Goal: Task Accomplishment & Management: Manage account settings

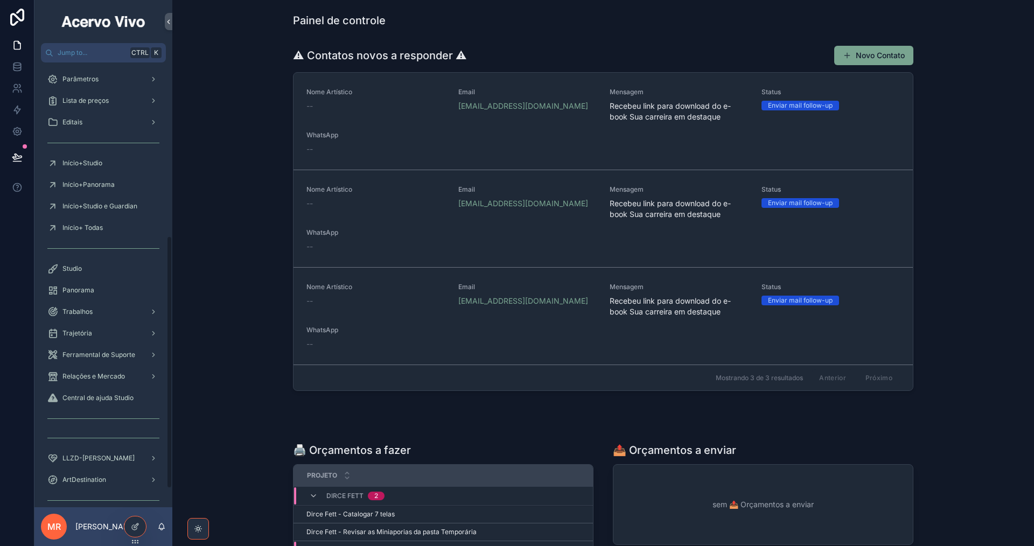
scroll to position [323, 0]
click at [95, 310] on div "Trabalhos" at bounding box center [103, 310] width 112 height 17
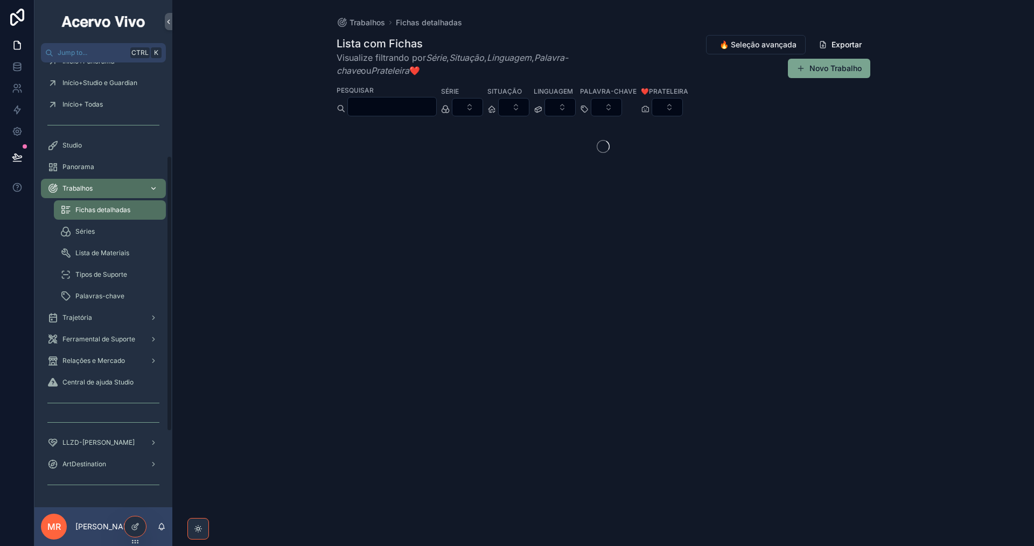
scroll to position [151, 0]
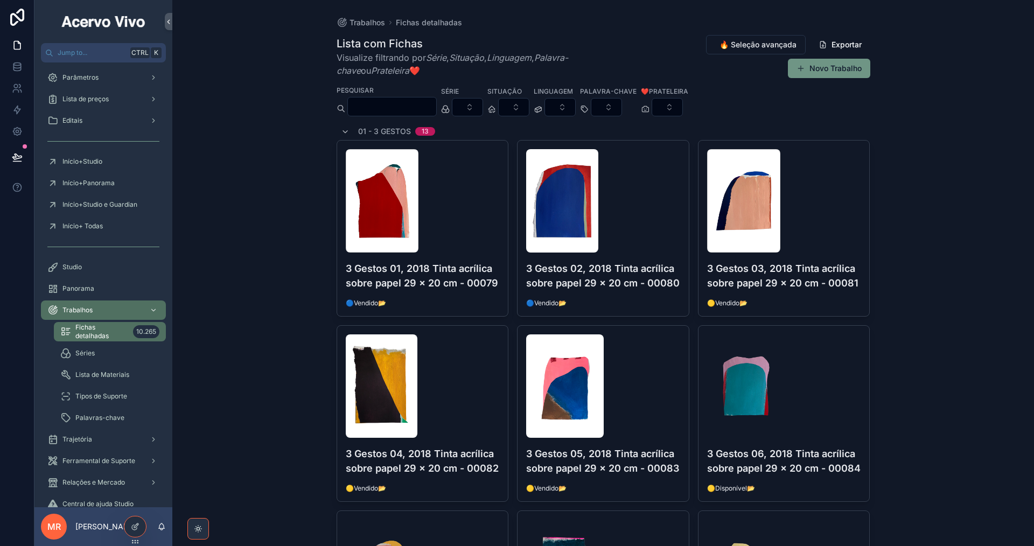
click at [844, 73] on button "Novo Trabalho" at bounding box center [829, 68] width 82 height 19
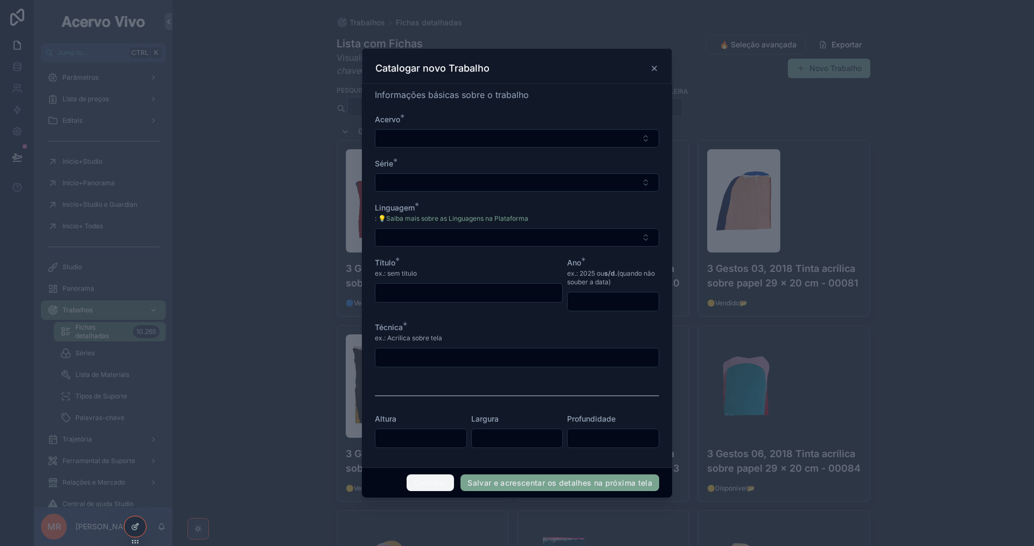
drag, startPoint x: 419, startPoint y: 481, endPoint x: 1018, endPoint y: 380, distance: 607.0
click at [419, 481] on button "Cancelar" at bounding box center [430, 483] width 47 height 17
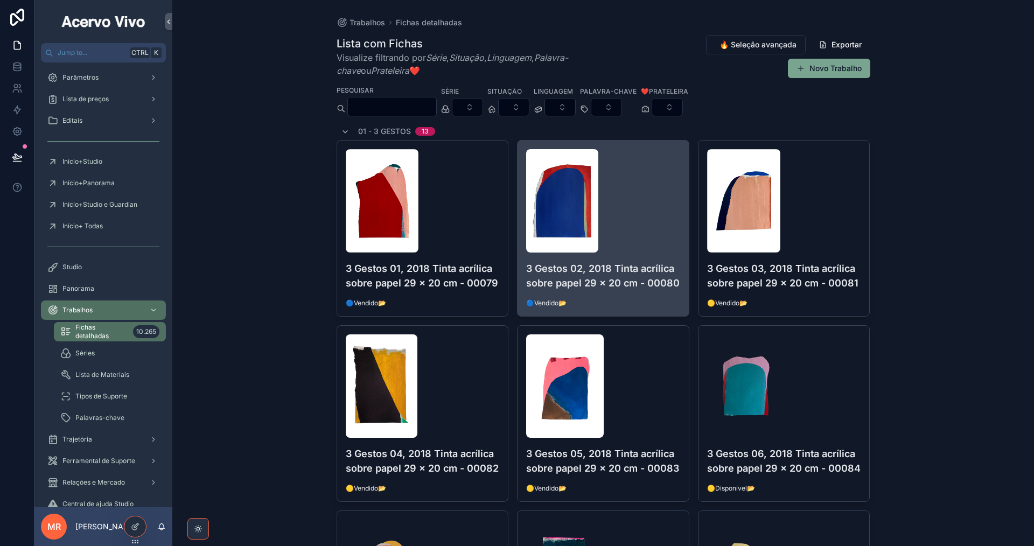
click at [641, 277] on h4 "3 Gestos 02, 2018 Tinta acrílica sobre papel 29 x 20 cm - 00080" at bounding box center [603, 275] width 154 height 29
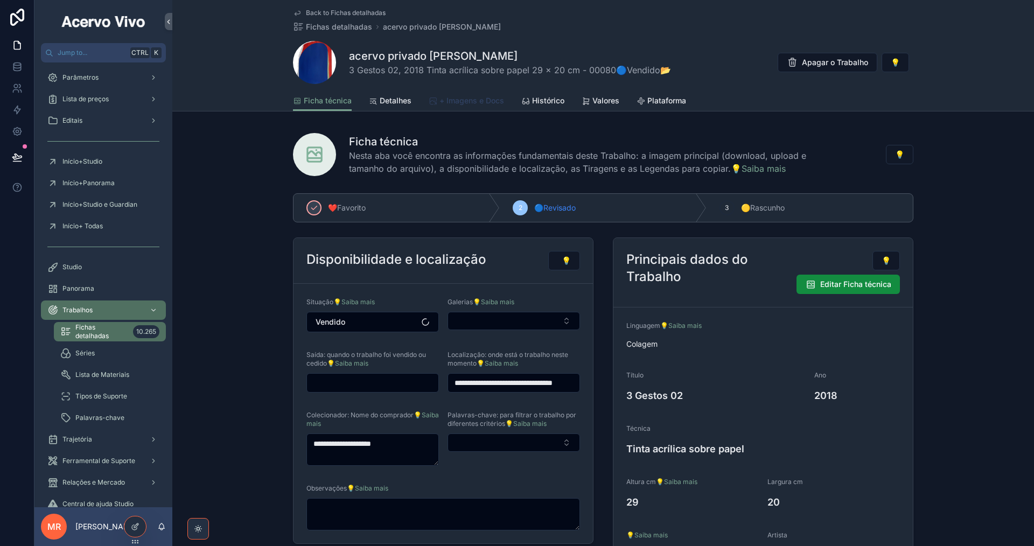
click at [483, 96] on span "+ Imagens e Docs" at bounding box center [472, 100] width 65 height 11
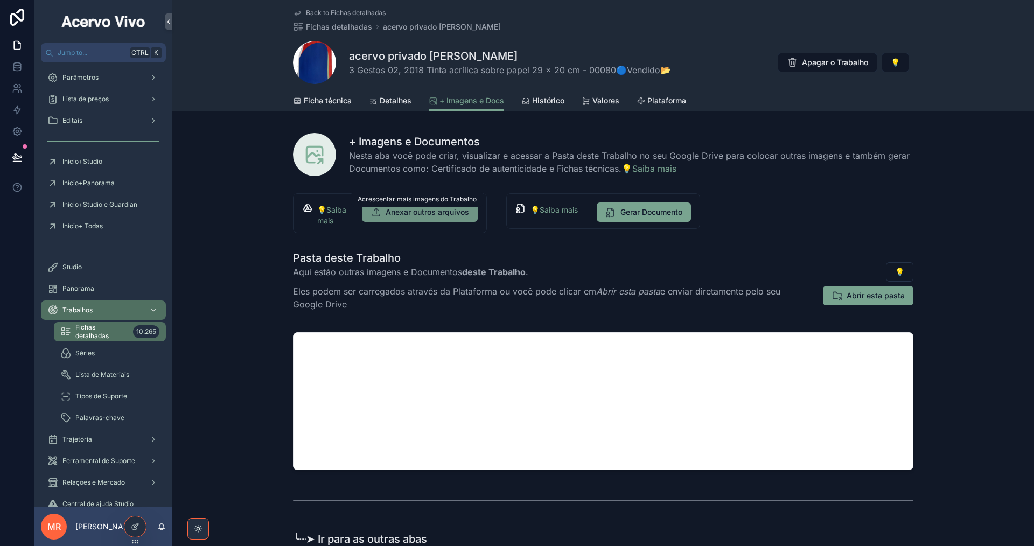
click at [440, 212] on span "Anexar outros arquivos" at bounding box center [428, 212] width 84 height 11
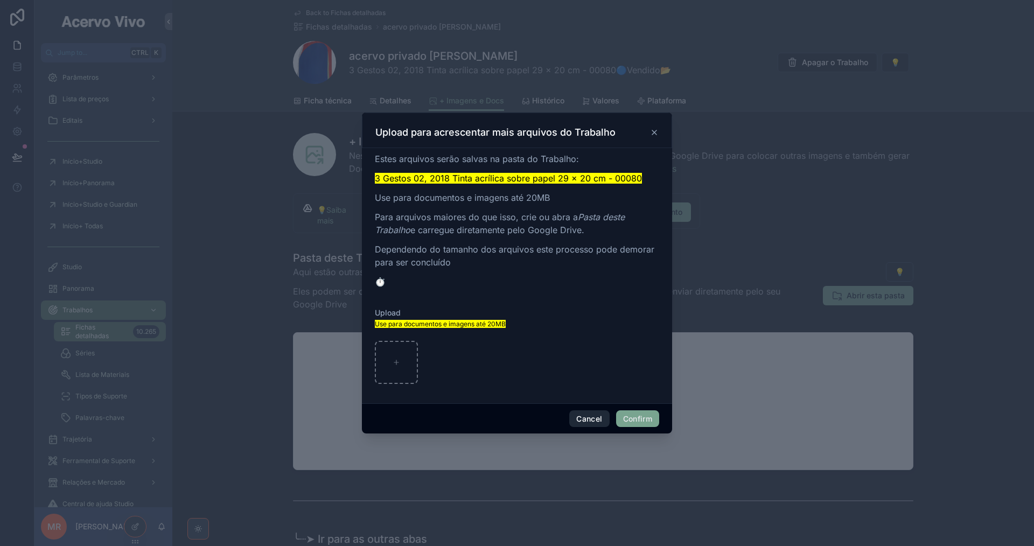
click at [582, 416] on button "Cancel" at bounding box center [589, 419] width 40 height 17
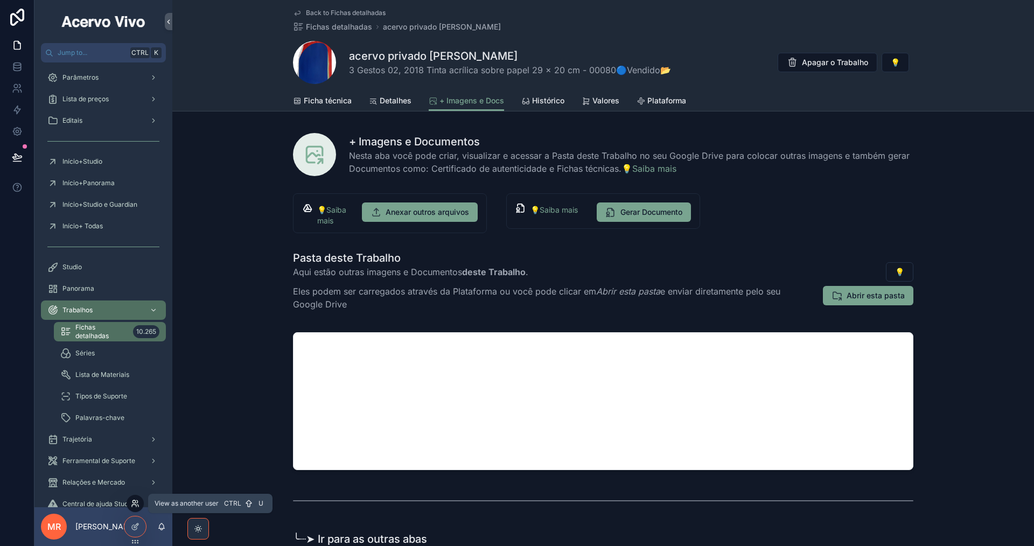
click at [136, 506] on icon at bounding box center [134, 506] width 4 height 2
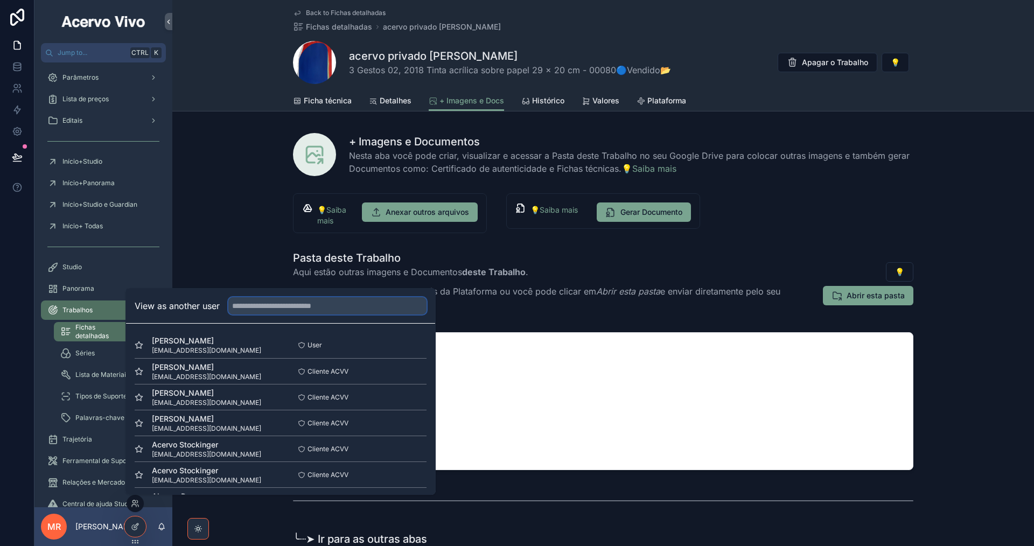
click at [291, 309] on input "text" at bounding box center [327, 305] width 198 height 17
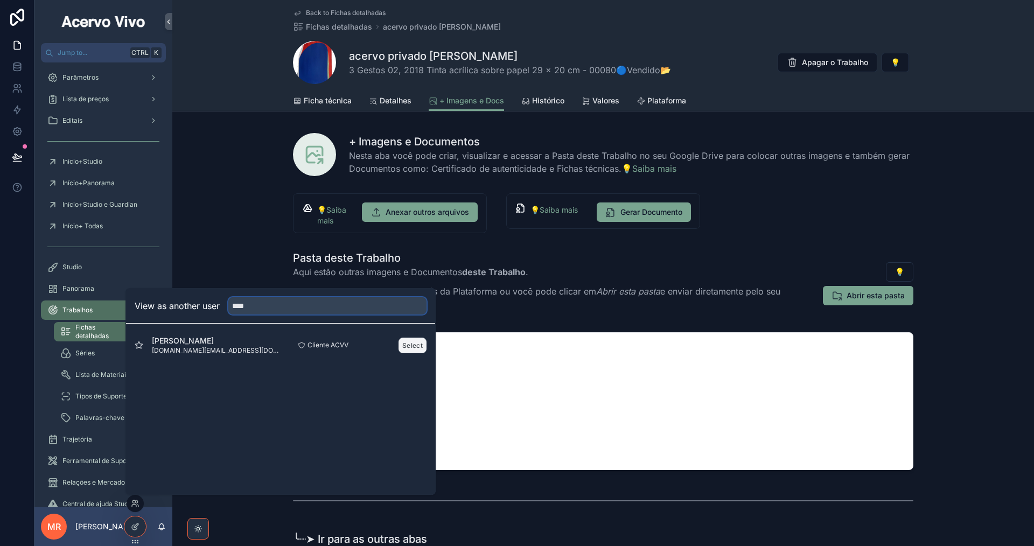
type input "****"
click at [412, 349] on button "Select" at bounding box center [413, 346] width 28 height 16
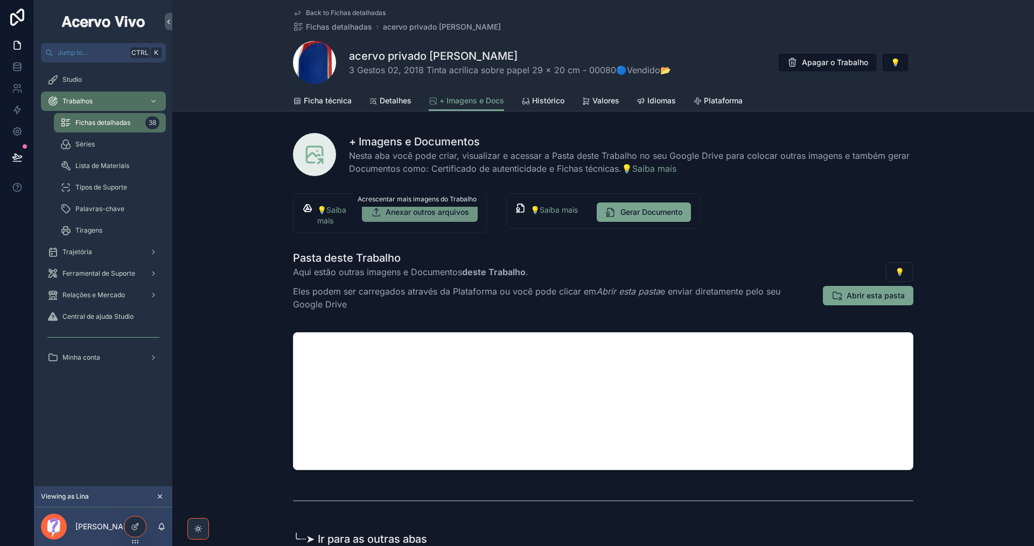
click at [439, 215] on span "Anexar outros arquivos" at bounding box center [428, 212] width 84 height 11
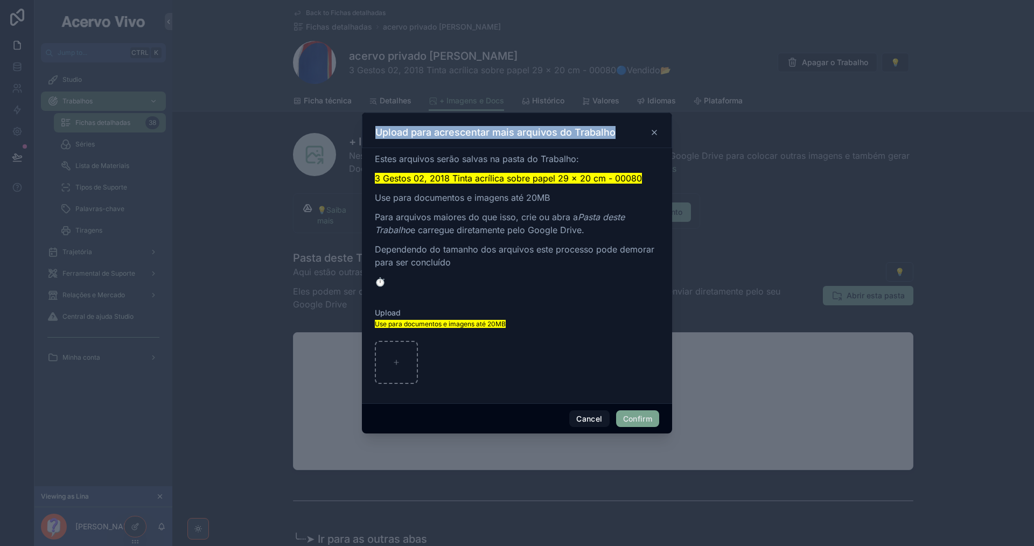
drag, startPoint x: 374, startPoint y: 134, endPoint x: 631, endPoint y: 131, distance: 257.0
click at [631, 131] on div "Upload para acrescentar mais arquivos do Trabalho" at bounding box center [517, 131] width 310 height 36
copy h3 "Upload para acrescentar mais arquivos do Trabalho"
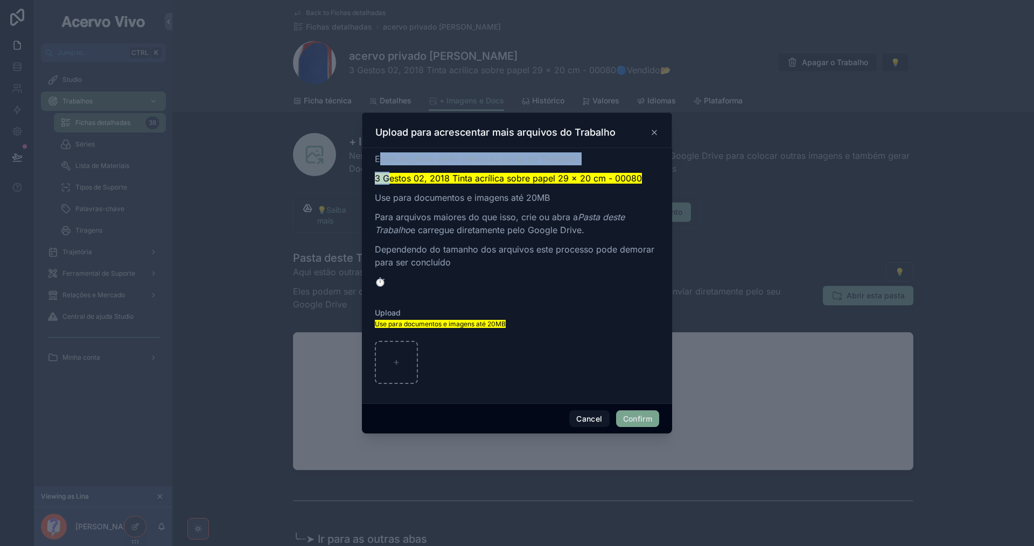
drag, startPoint x: 378, startPoint y: 157, endPoint x: 389, endPoint y: 184, distance: 29.2
click at [389, 184] on div "Estes arquivos serão salvas na pasta do Trabalho: 3 Gestos 02, 2018 Tinta acríl…" at bounding box center [517, 220] width 284 height 136
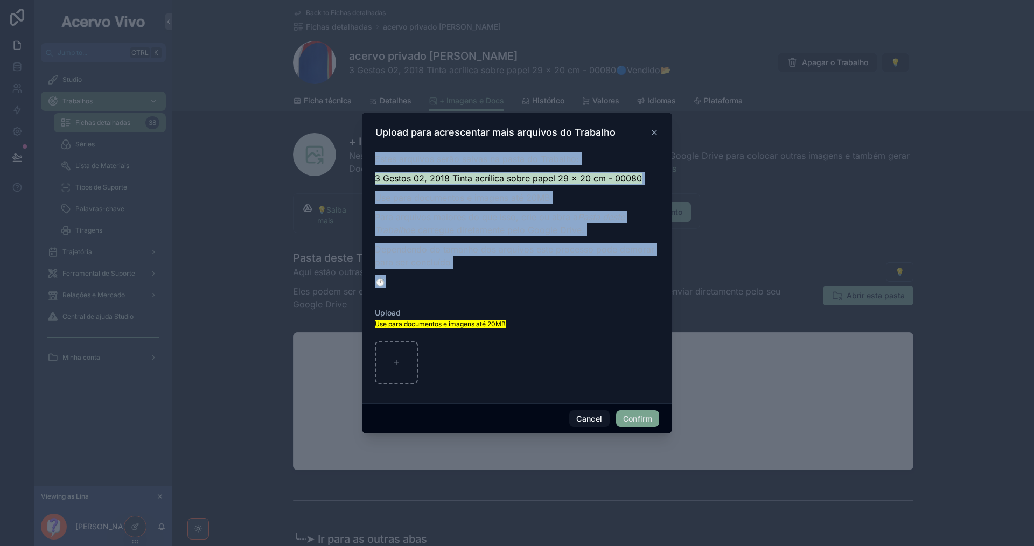
drag, startPoint x: 376, startPoint y: 161, endPoint x: 427, endPoint y: 275, distance: 125.2
click at [427, 275] on div "Estes arquivos serão salvas na pasta do Trabalho: 3 Gestos 02, 2018 Tinta acríl…" at bounding box center [517, 220] width 284 height 136
copy div "Estes arquivos serão salvas na pasta do Trabalho: 3 Gestos 02, 2018 Tinta acríl…"
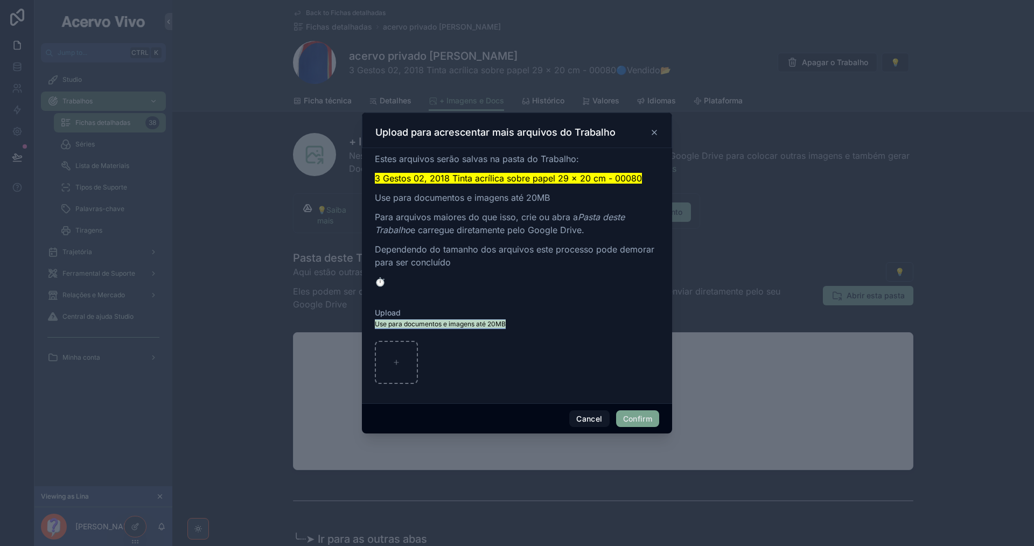
drag, startPoint x: 377, startPoint y: 326, endPoint x: 545, endPoint y: 330, distance: 167.6
click at [545, 330] on div "Use para documentos e imagens até 20MB" at bounding box center [517, 327] width 284 height 18
copy mark "Use para documentos e imagens até 20MB"
click at [581, 420] on button "Cancel" at bounding box center [589, 419] width 40 height 17
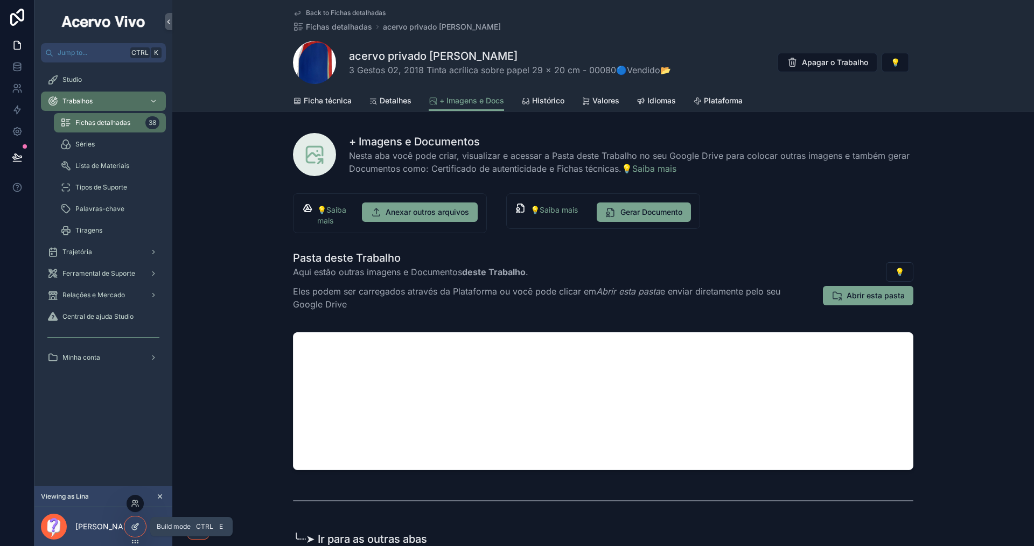
click at [134, 525] on icon at bounding box center [134, 527] width 5 height 5
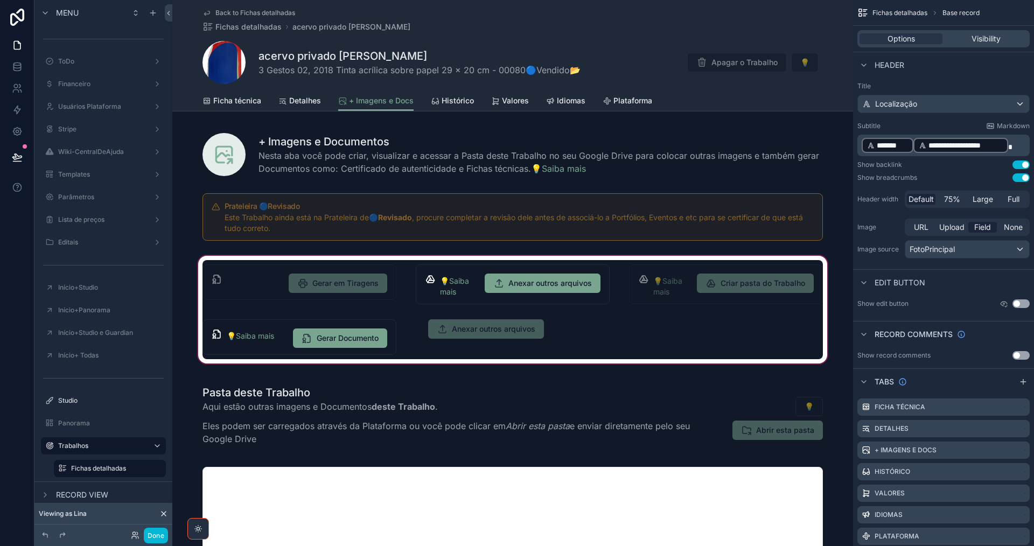
click at [614, 321] on div "scrollable content" at bounding box center [512, 310] width 681 height 112
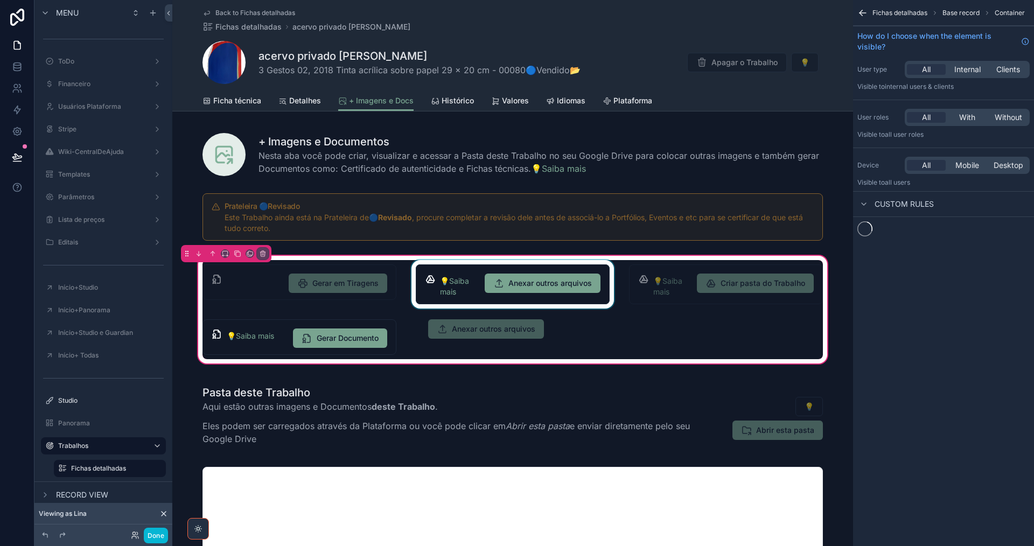
click at [503, 283] on div "scrollable content" at bounding box center [512, 284] width 207 height 48
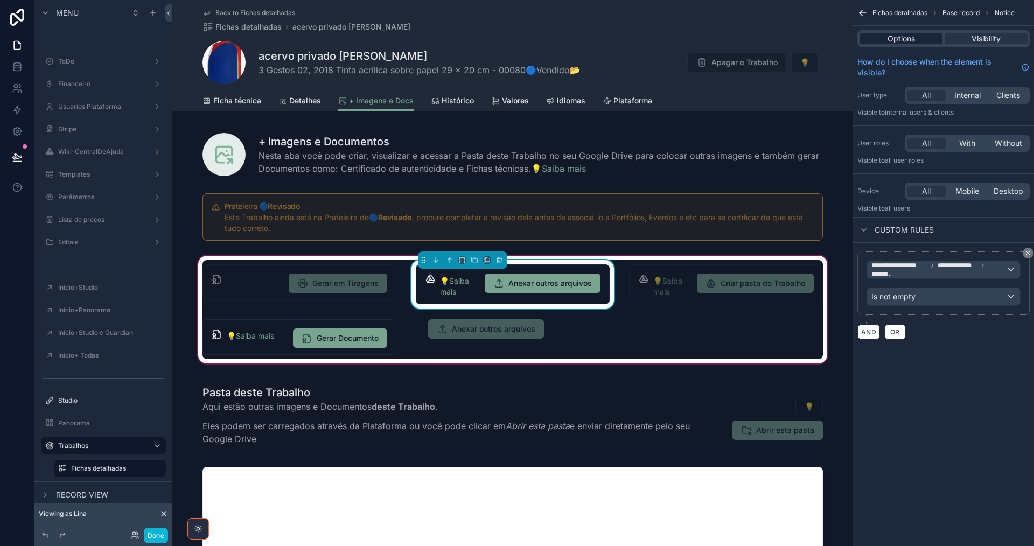
click at [917, 42] on div "Options" at bounding box center [901, 38] width 83 height 11
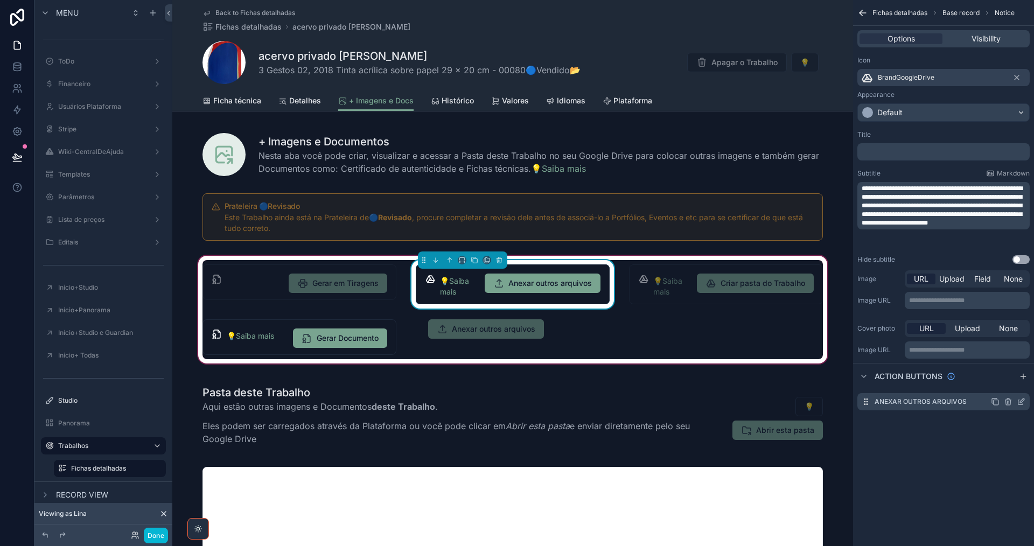
click at [1024, 399] on icon "scrollable content" at bounding box center [1021, 402] width 9 height 9
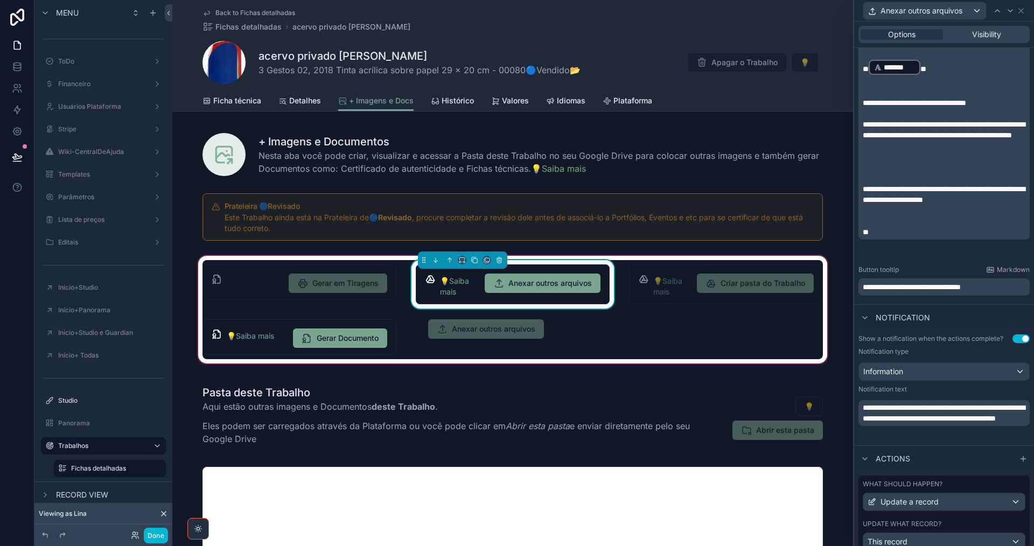
scroll to position [284, 0]
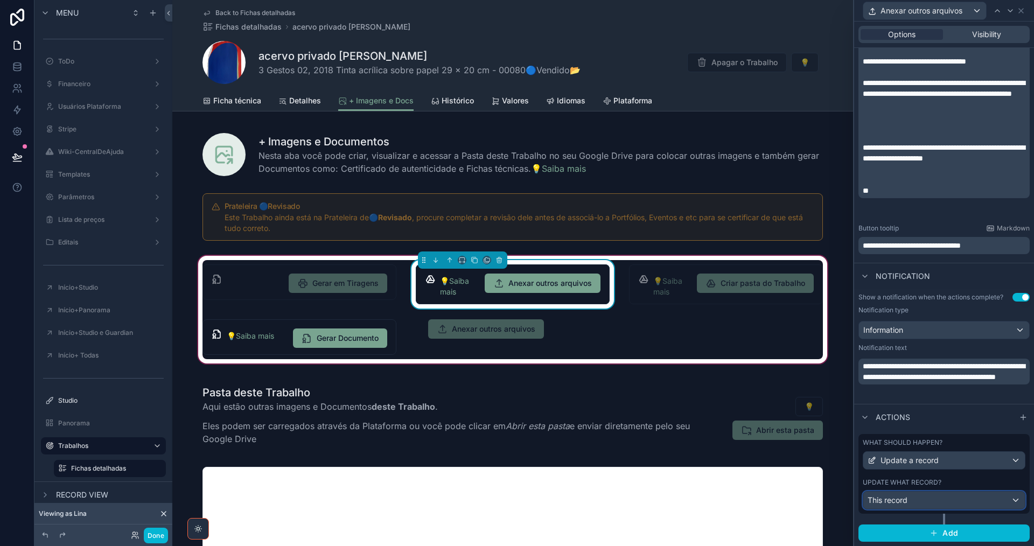
click at [984, 502] on div "This record" at bounding box center [945, 500] width 162 height 17
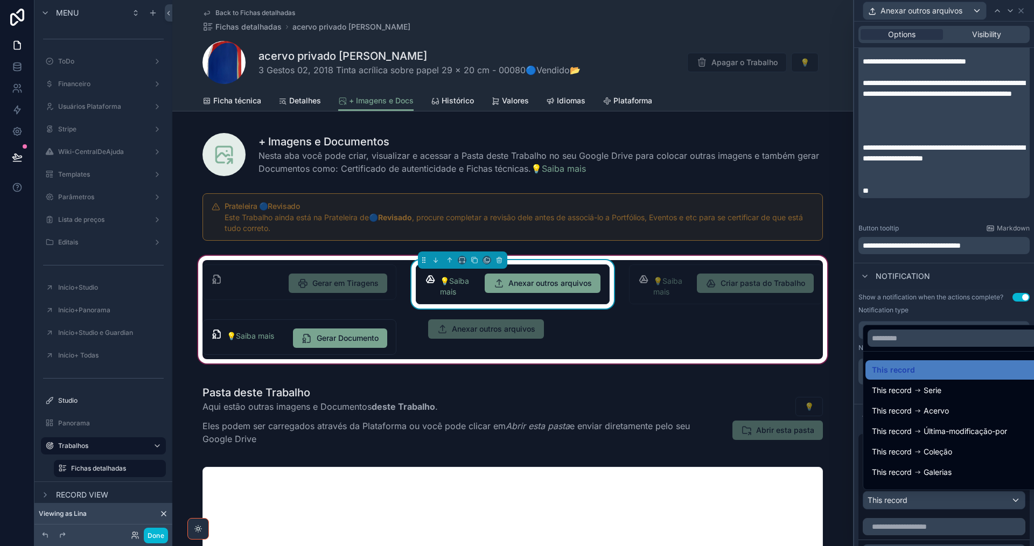
click at [984, 502] on div at bounding box center [944, 273] width 180 height 546
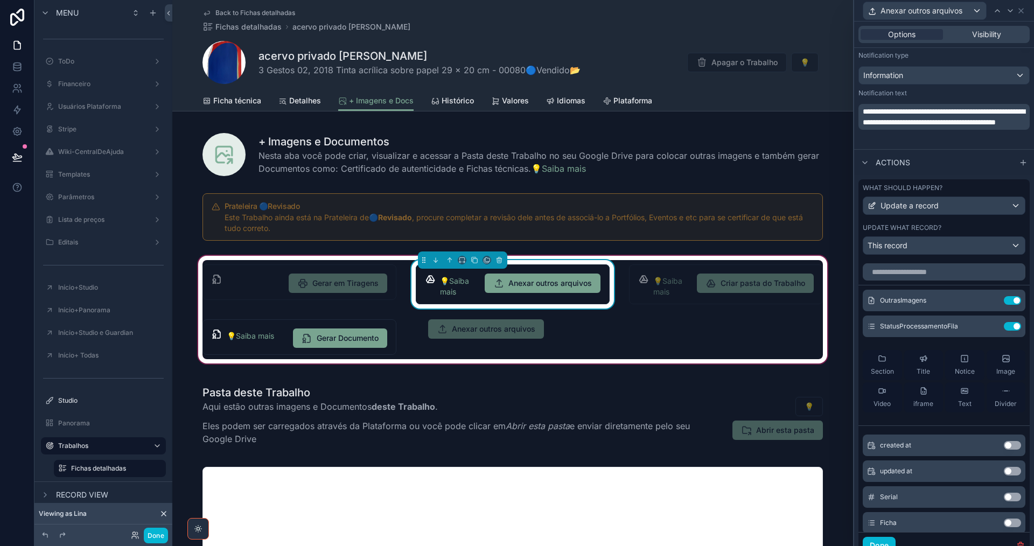
scroll to position [553, 0]
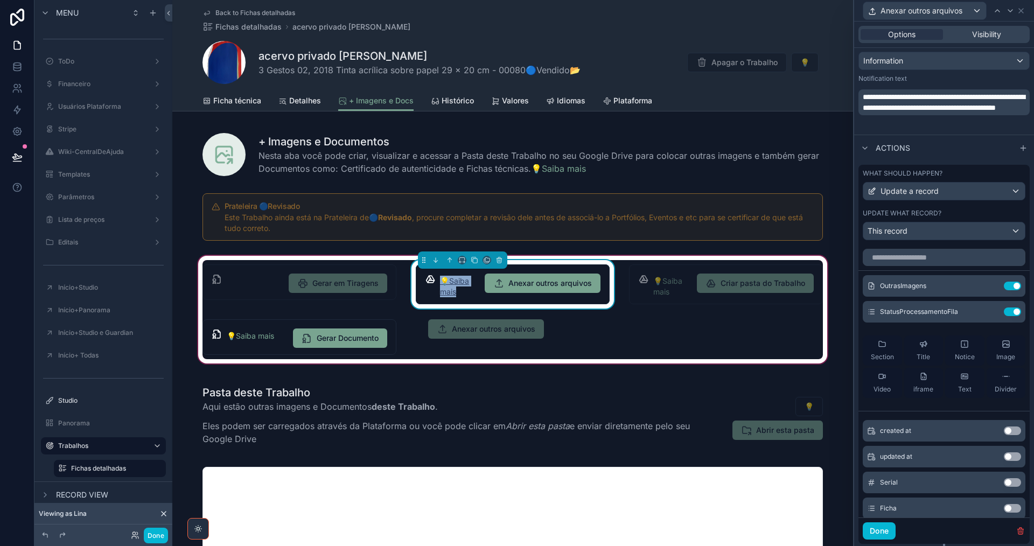
drag, startPoint x: 460, startPoint y: 296, endPoint x: 440, endPoint y: 285, distance: 22.2
click at [440, 285] on div "💡Saiba mais" at bounding box center [458, 287] width 36 height 22
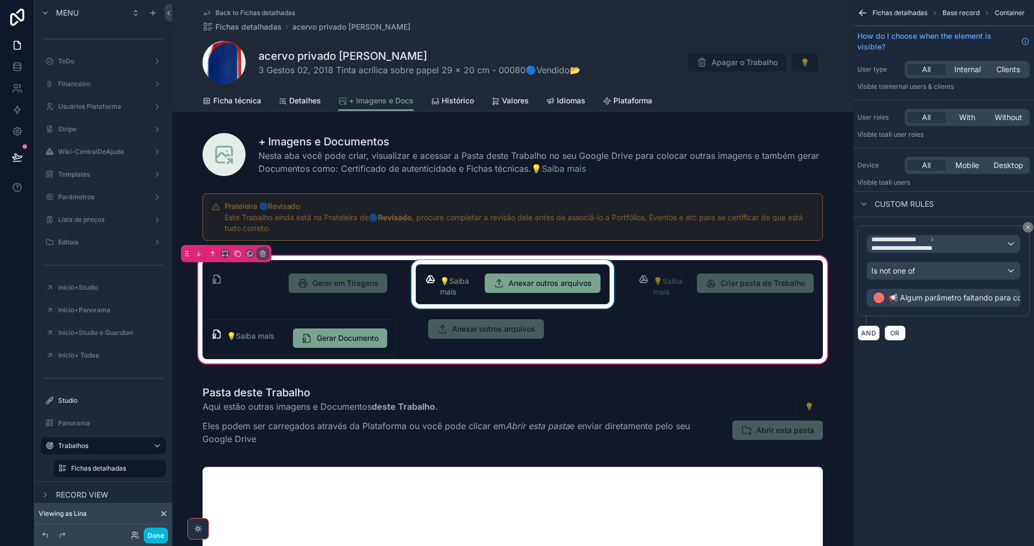
click at [455, 281] on div "scrollable content" at bounding box center [512, 284] width 207 height 48
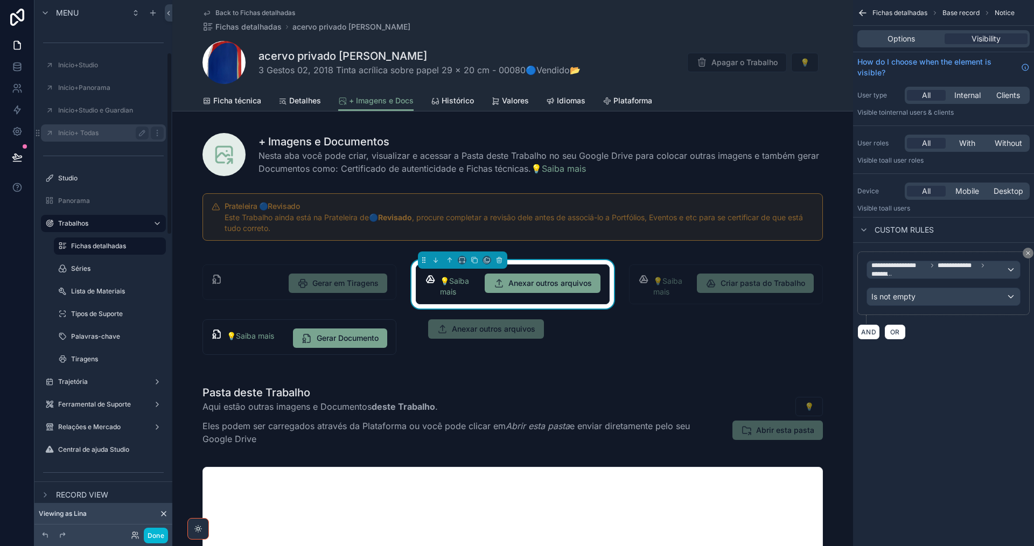
scroll to position [269, 0]
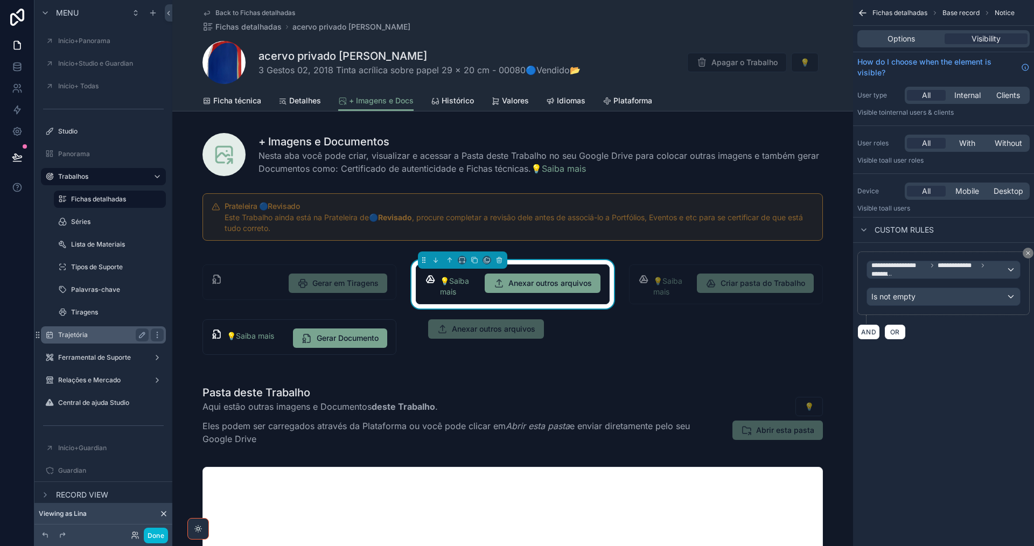
click at [123, 338] on label "Trajetória" at bounding box center [101, 335] width 86 height 9
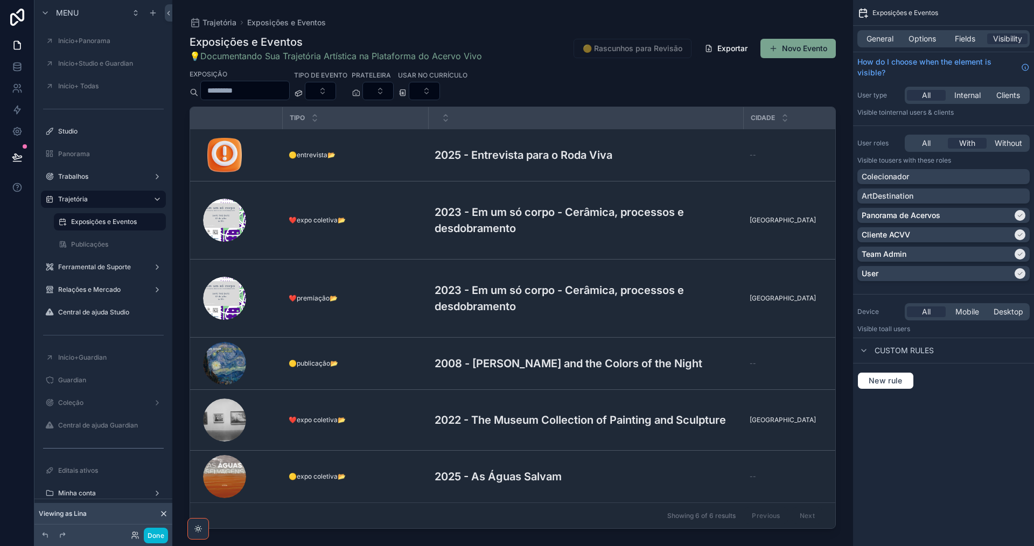
click at [490, 162] on div "scrollable content" at bounding box center [512, 266] width 681 height 533
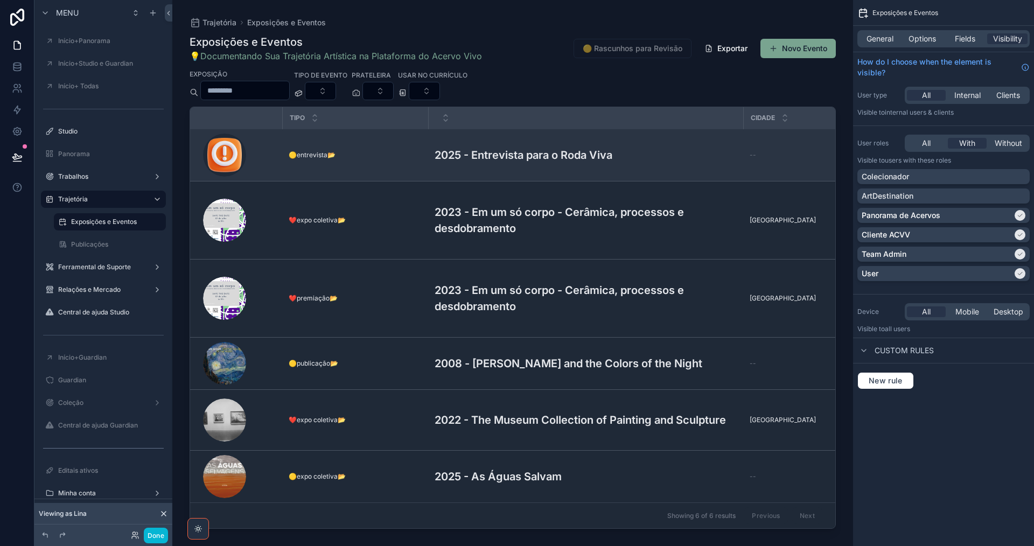
click at [492, 156] on h3 "2025 - Entrevista para o Roda Viva" at bounding box center [524, 155] width 178 height 16
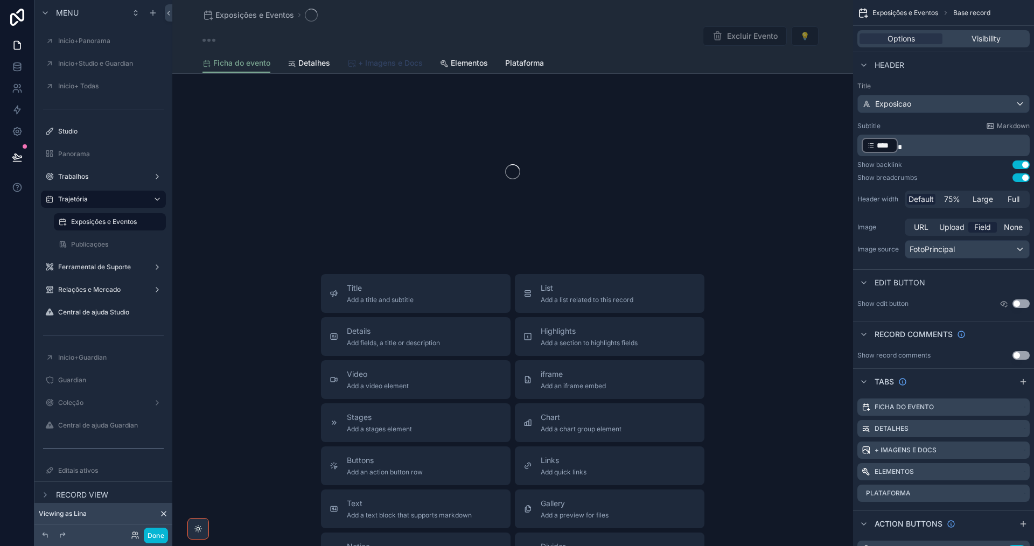
click at [395, 68] on span "+ Imagens e Docs" at bounding box center [390, 63] width 65 height 11
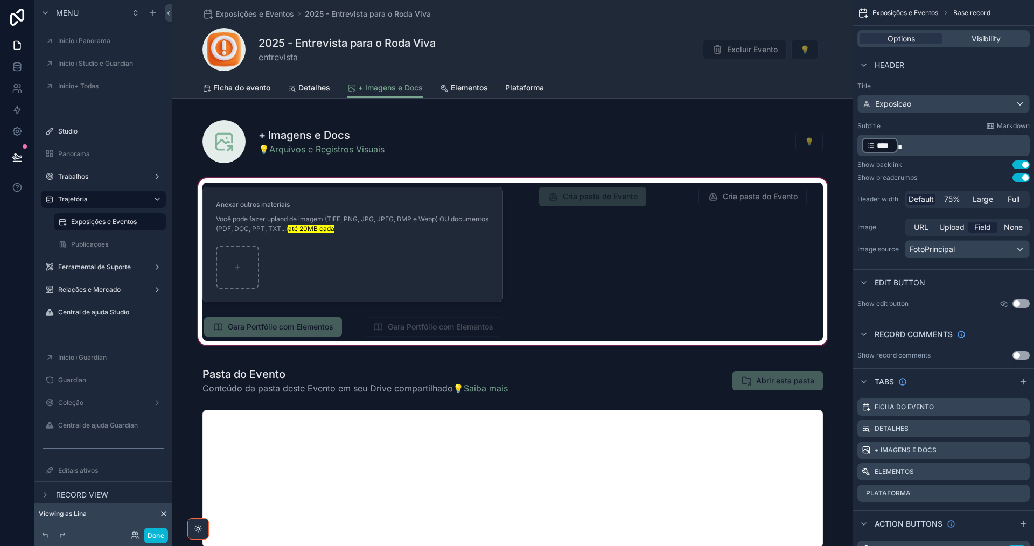
click at [413, 283] on div "scrollable content" at bounding box center [512, 261] width 681 height 171
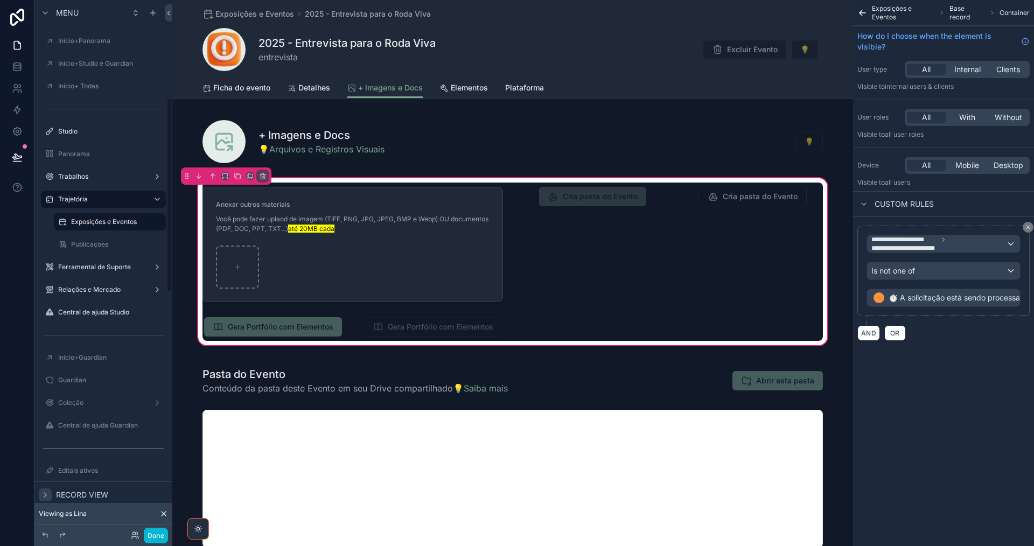
click at [47, 496] on icon "scrollable content" at bounding box center [45, 495] width 9 height 9
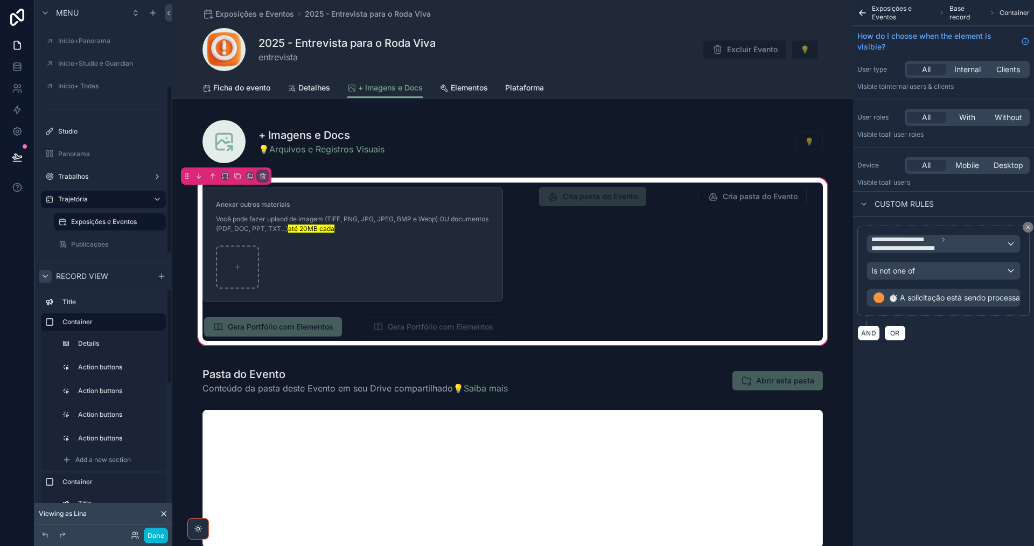
scroll to position [244, 0]
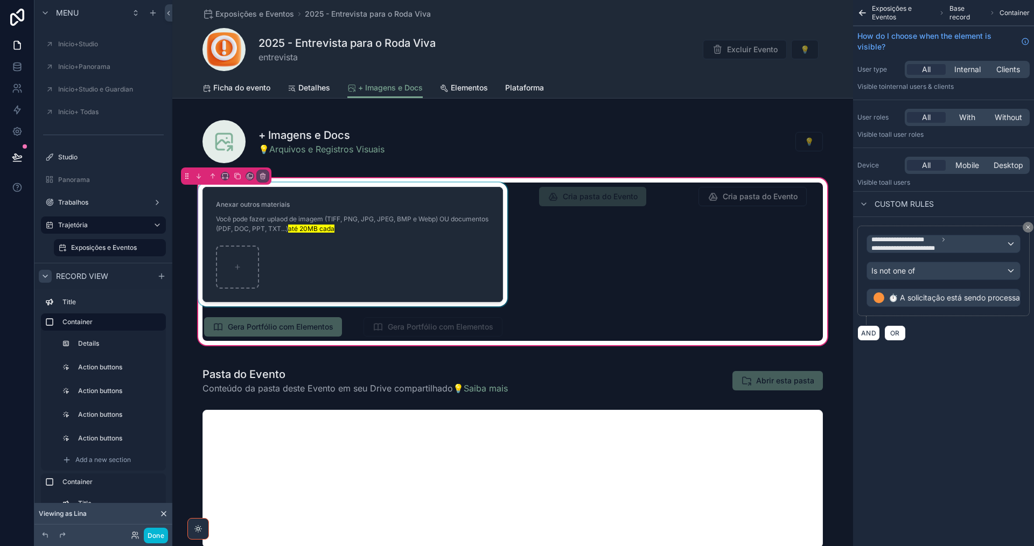
click at [394, 282] on div "scrollable content" at bounding box center [353, 245] width 314 height 124
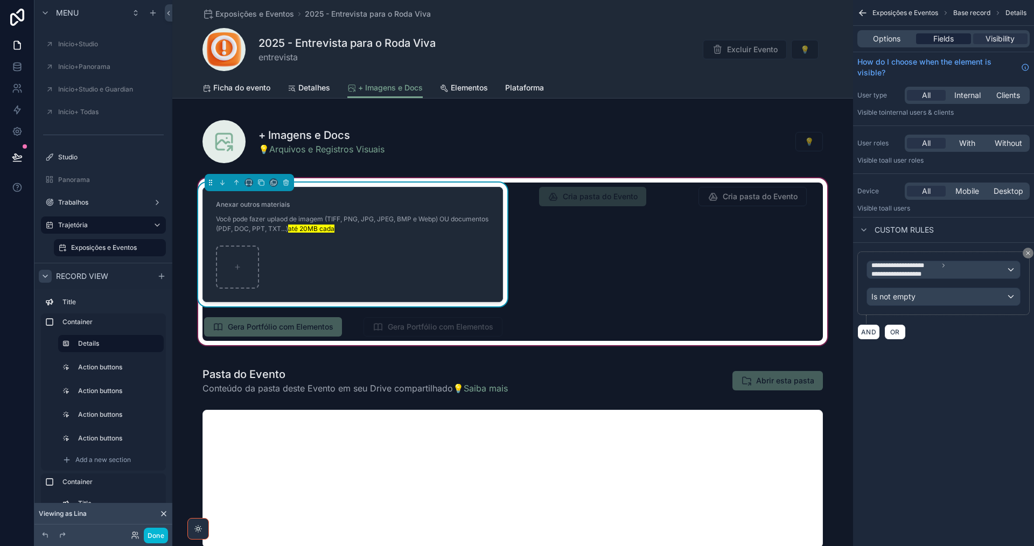
click at [946, 36] on span "Fields" at bounding box center [944, 38] width 20 height 11
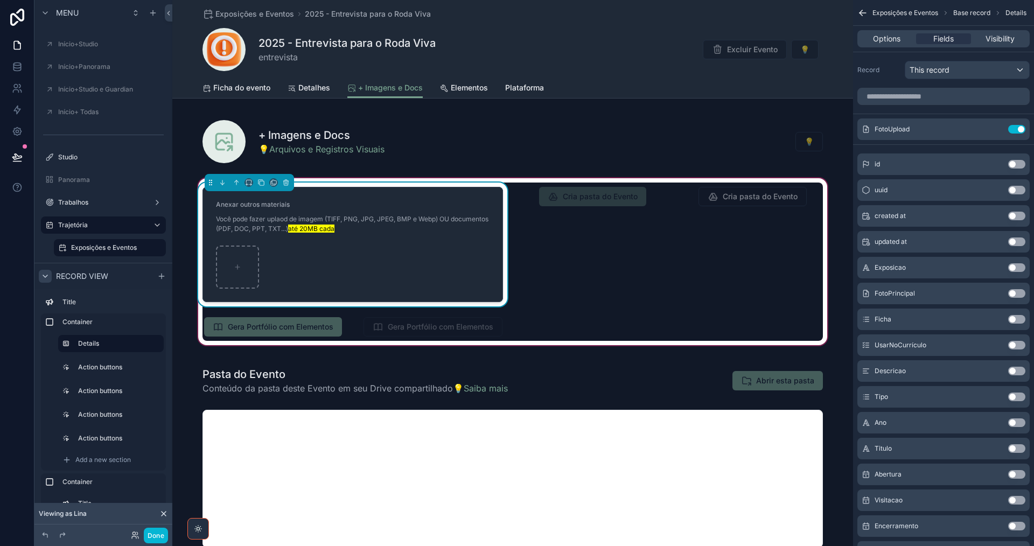
click at [374, 273] on div "scrollable content" at bounding box center [353, 267] width 274 height 43
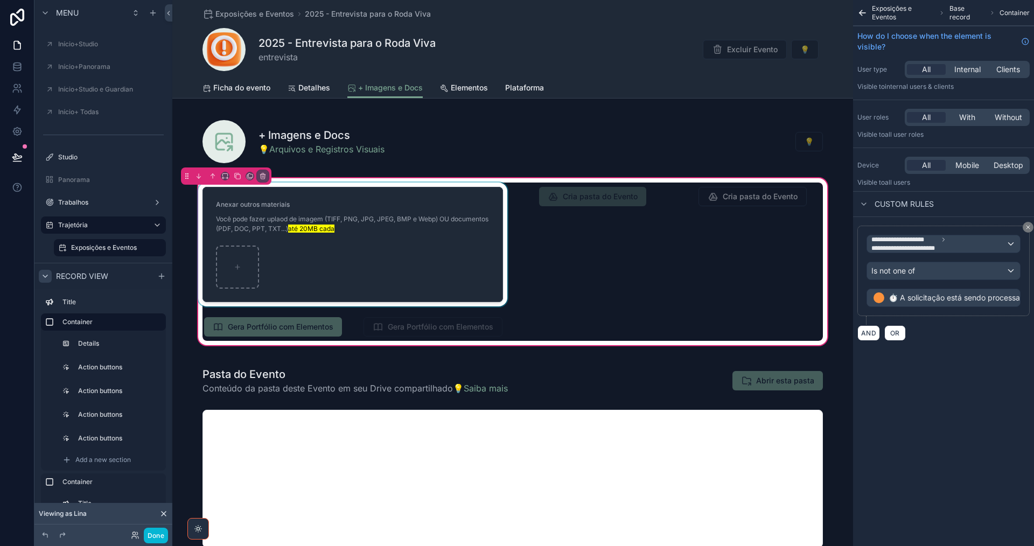
click at [462, 239] on div "scrollable content" at bounding box center [353, 245] width 314 height 124
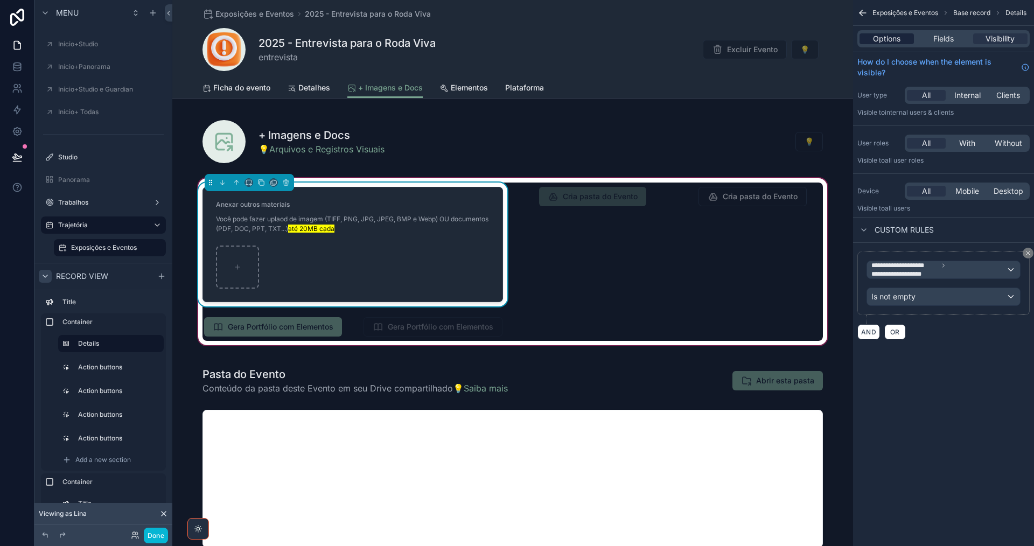
click at [900, 39] on span "Options" at bounding box center [886, 38] width 27 height 11
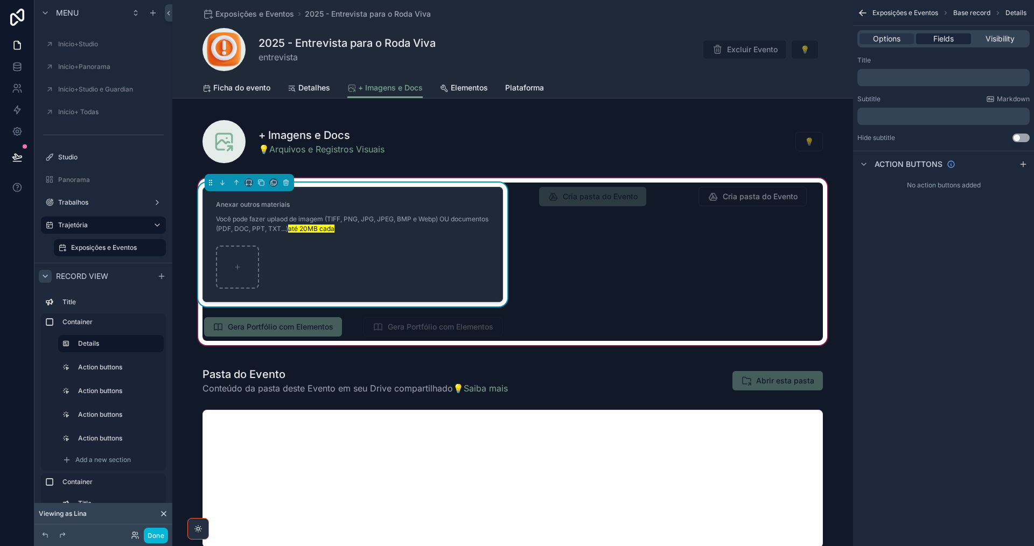
click at [947, 37] on span "Fields" at bounding box center [944, 38] width 20 height 11
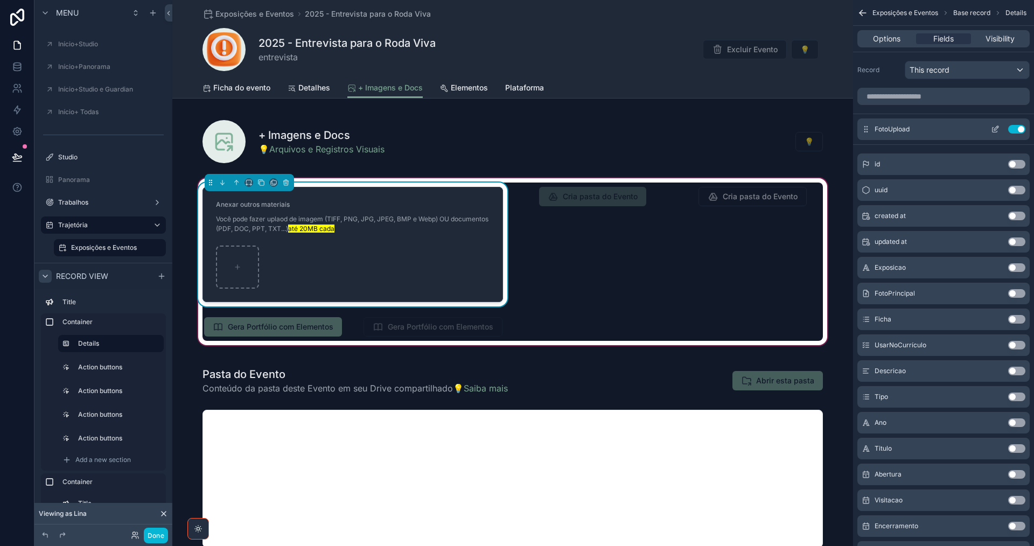
click at [997, 131] on icon "scrollable content" at bounding box center [995, 129] width 9 height 9
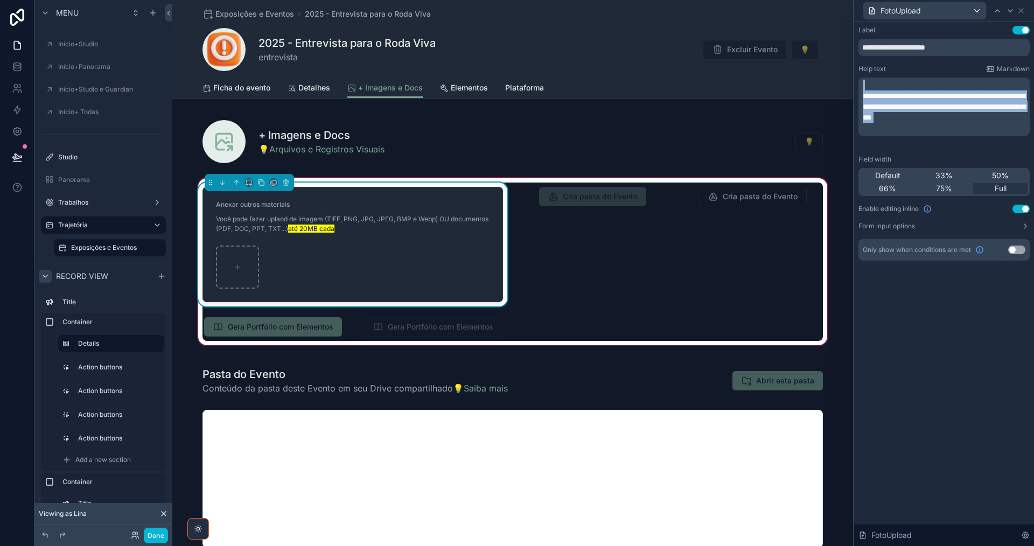
drag, startPoint x: 886, startPoint y: 142, endPoint x: 863, endPoint y: 74, distance: 71.9
click at [863, 74] on div "**********" at bounding box center [944, 106] width 171 height 82
copy div "**********"
drag, startPoint x: 959, startPoint y: 50, endPoint x: 852, endPoint y: 40, distance: 107.6
click at [852, 40] on div "**********" at bounding box center [517, 273] width 1034 height 546
